Goal: Navigation & Orientation: Find specific page/section

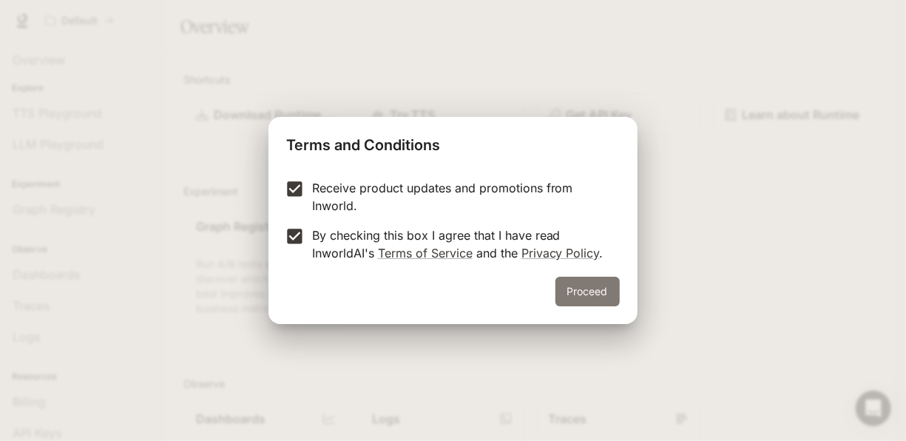
click at [575, 288] on button "Proceed" at bounding box center [587, 292] width 64 height 30
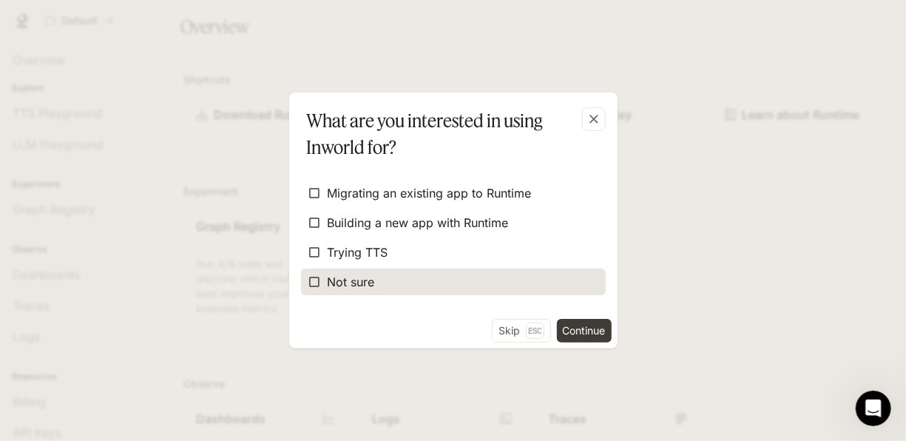
click at [384, 275] on label "Not sure" at bounding box center [453, 281] width 305 height 27
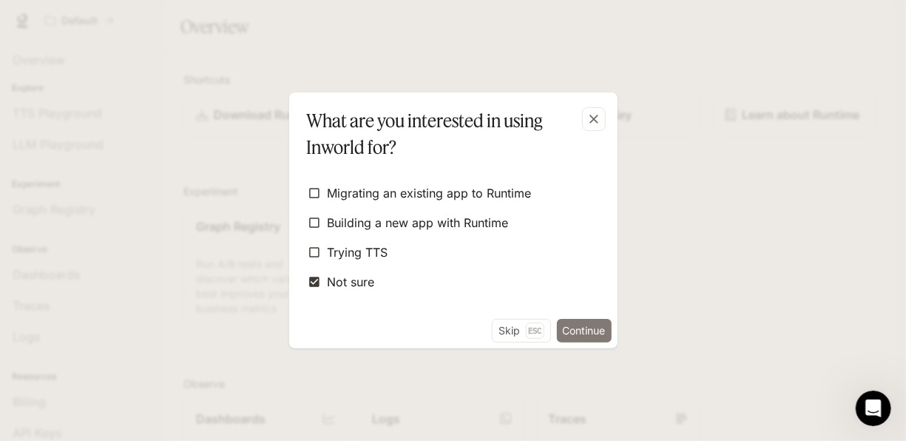
click at [573, 328] on button "Continue" at bounding box center [584, 331] width 55 height 24
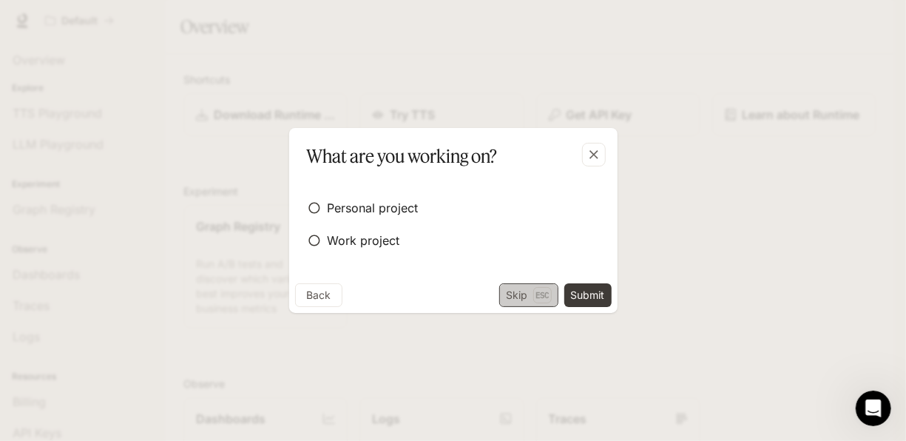
click at [518, 296] on button "Skip Esc" at bounding box center [528, 295] width 59 height 24
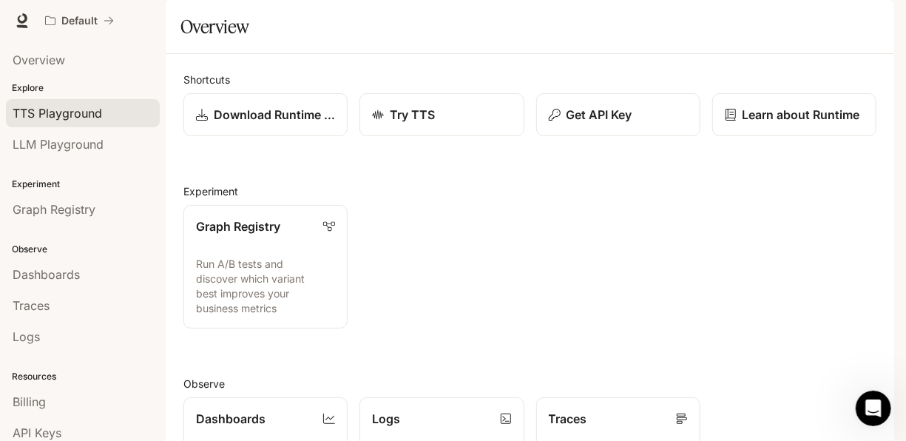
click at [39, 124] on link "TTS Playground" at bounding box center [83, 113] width 154 height 28
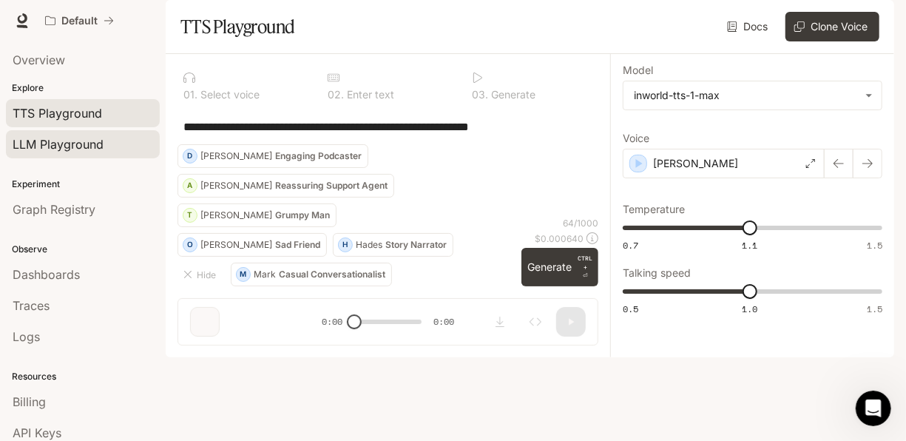
click at [92, 142] on span "LLM Playground" at bounding box center [58, 144] width 91 height 18
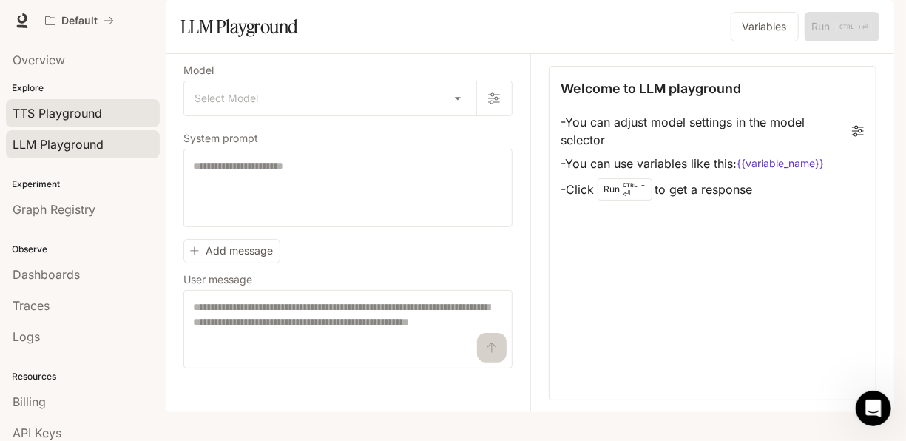
click at [72, 117] on span "TTS Playground" at bounding box center [57, 113] width 89 height 18
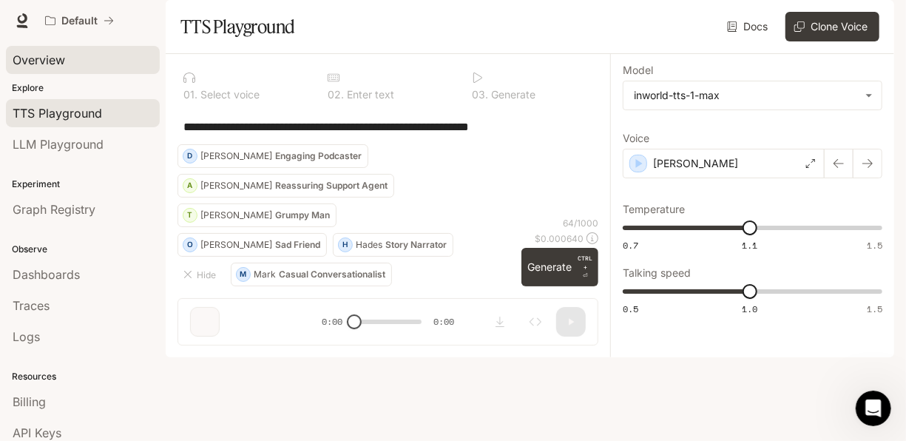
click at [56, 57] on span "Overview" at bounding box center [39, 60] width 53 height 18
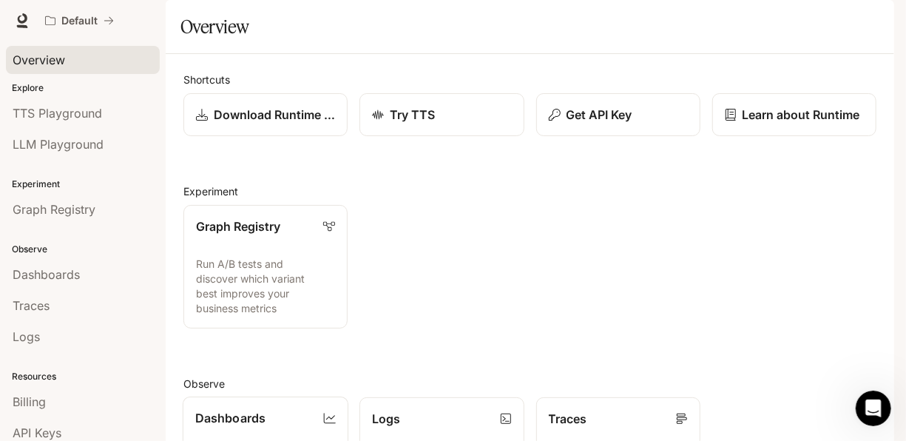
scroll to position [336, 0]
click at [802, 10] on link "Documentation Documentation" at bounding box center [807, 21] width 90 height 30
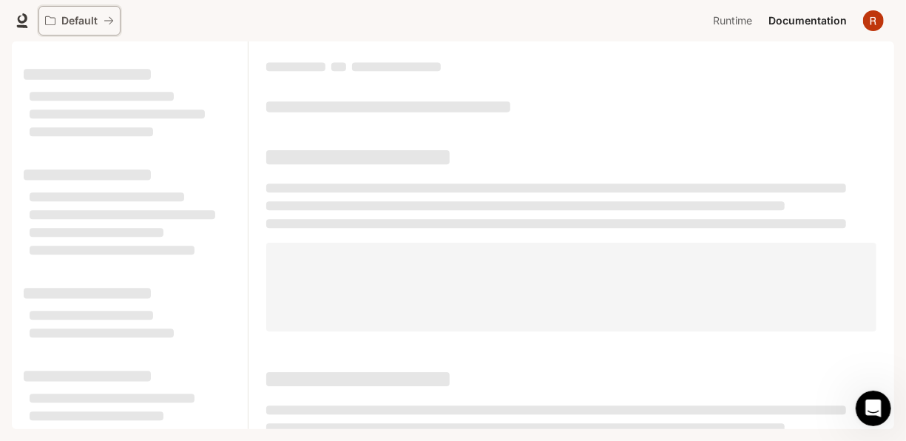
click at [94, 30] on button "Default" at bounding box center [79, 21] width 82 height 30
